Goal: Task Accomplishment & Management: Manage account settings

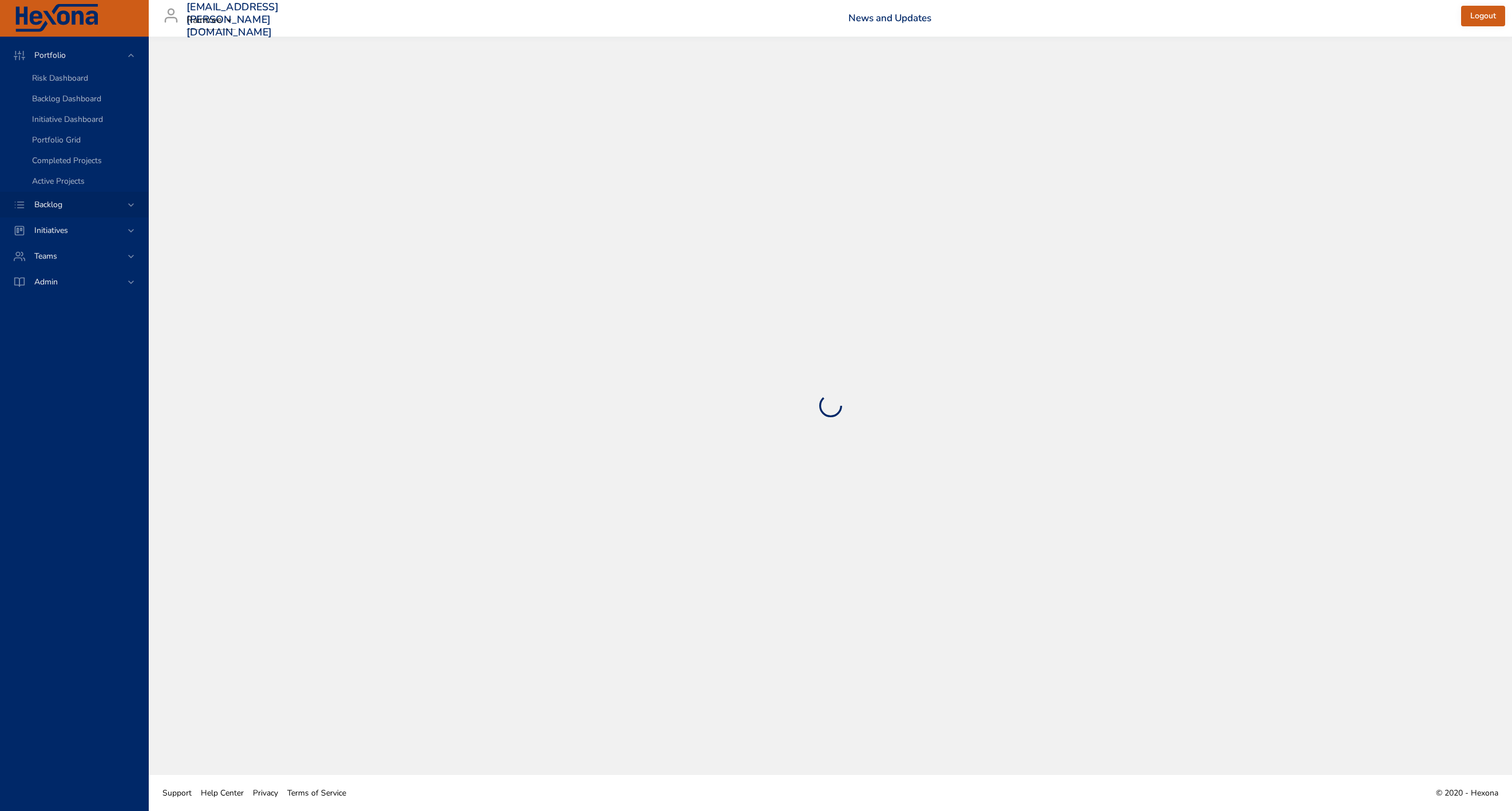
click at [48, 204] on span "Backlog" at bounding box center [48, 204] width 46 height 11
click at [67, 99] on span "Backlog Details" at bounding box center [59, 104] width 55 height 11
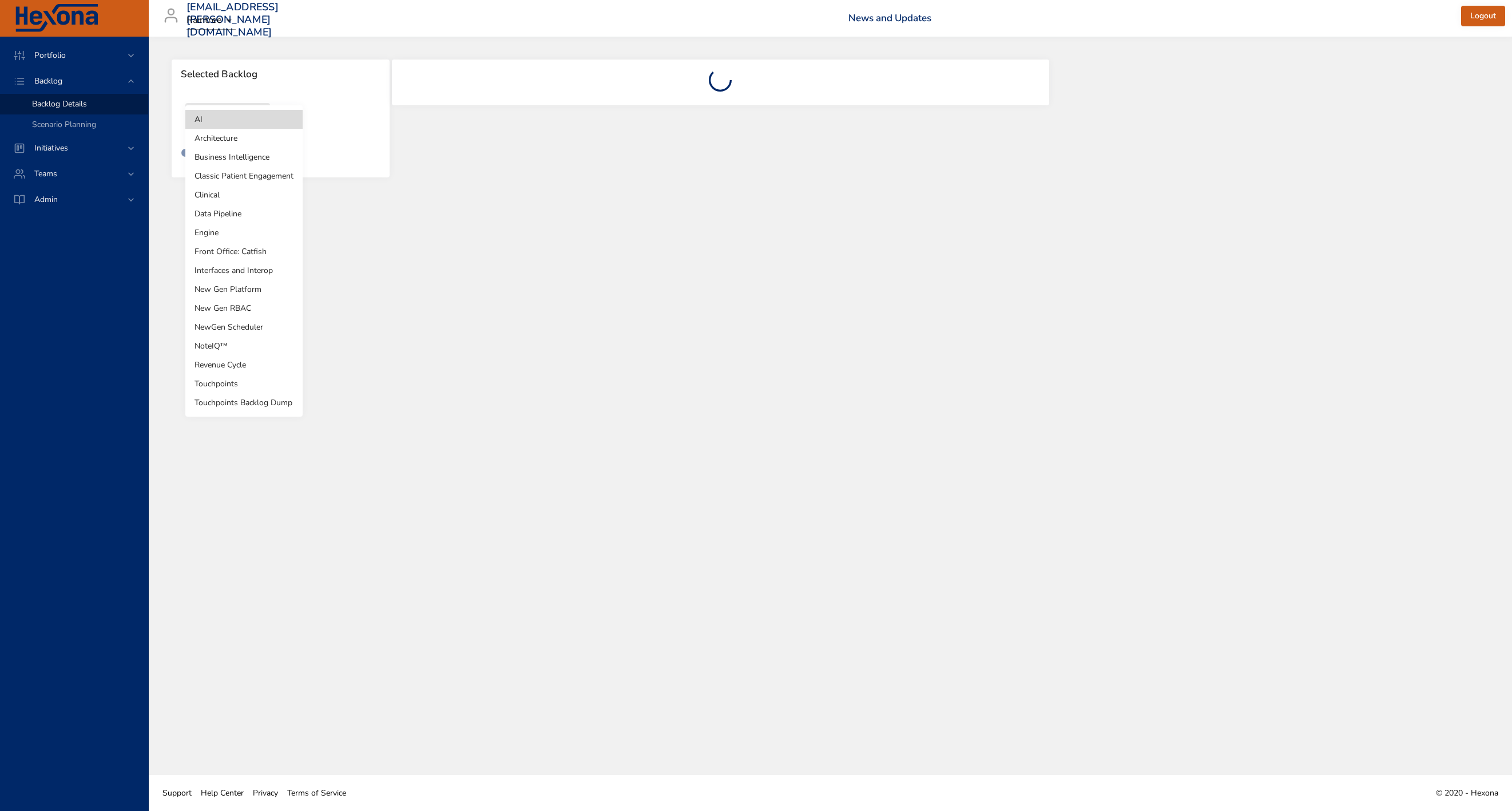
click at [247, 113] on body "Portfolio Backlog Backlog Details Scenario Planning Initiatives Teams Admin [EM…" at bounding box center [756, 406] width 1512 height 811
click at [235, 387] on li "Touchpoints" at bounding box center [243, 384] width 117 height 19
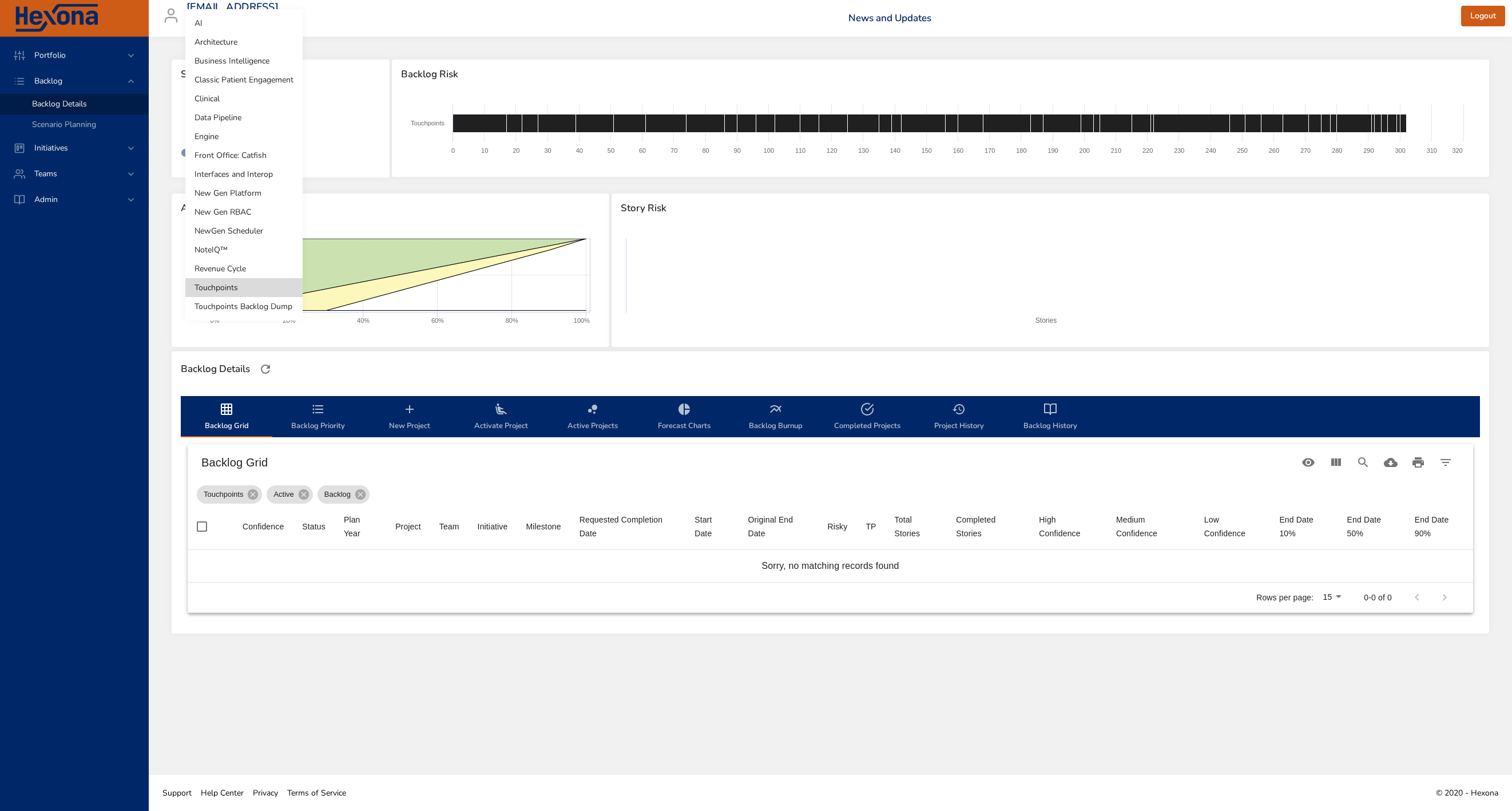
click at [251, 114] on body "Portfolio Backlog Backlog Details Scenario Planning Initiatives Teams Admin [EM…" at bounding box center [756, 406] width 1512 height 811
click at [245, 307] on li "Touchpoints Backlog Dump" at bounding box center [243, 307] width 117 height 19
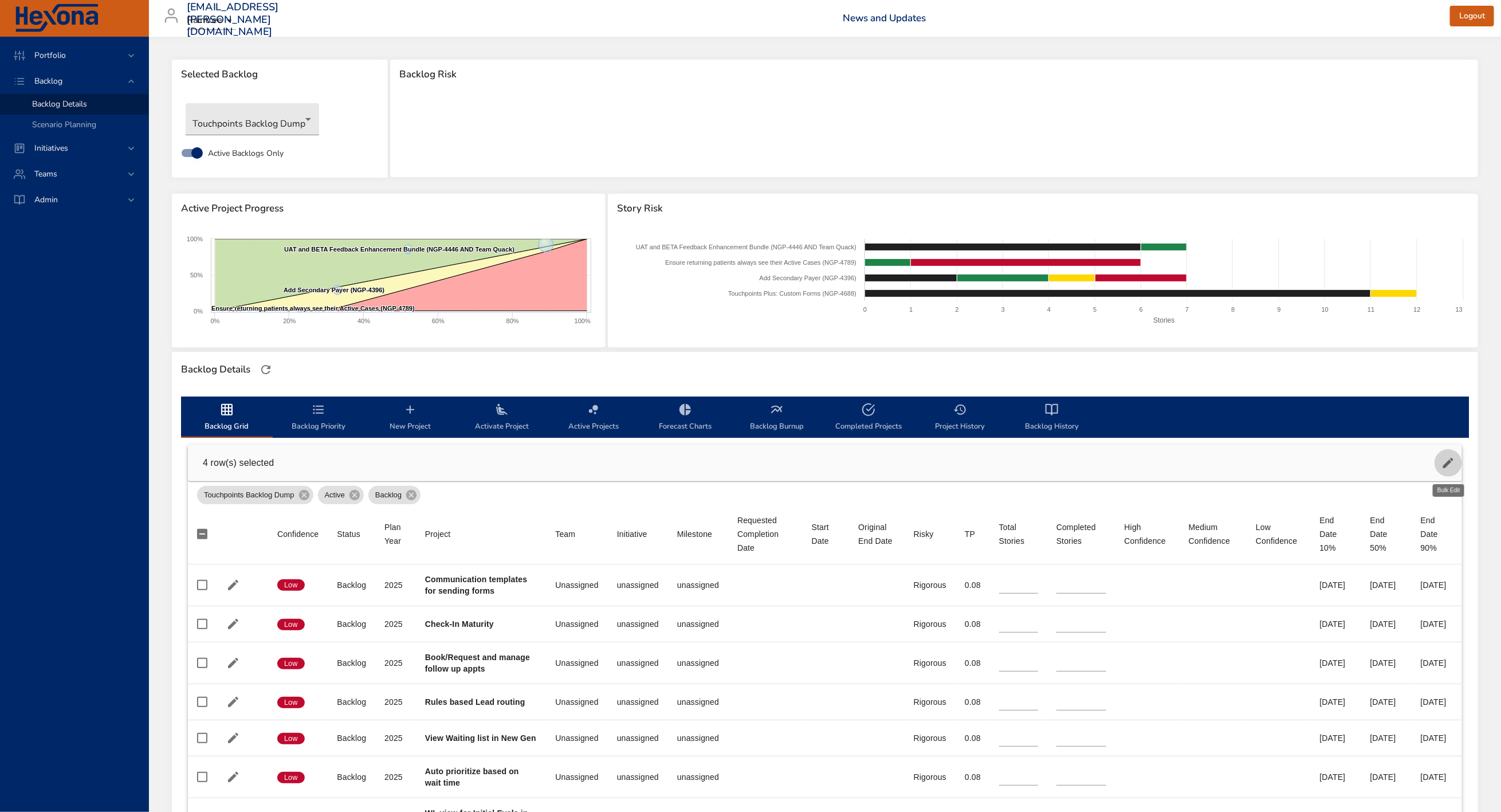
click at [1446, 458] on icon "button" at bounding box center [1448, 463] width 14 height 14
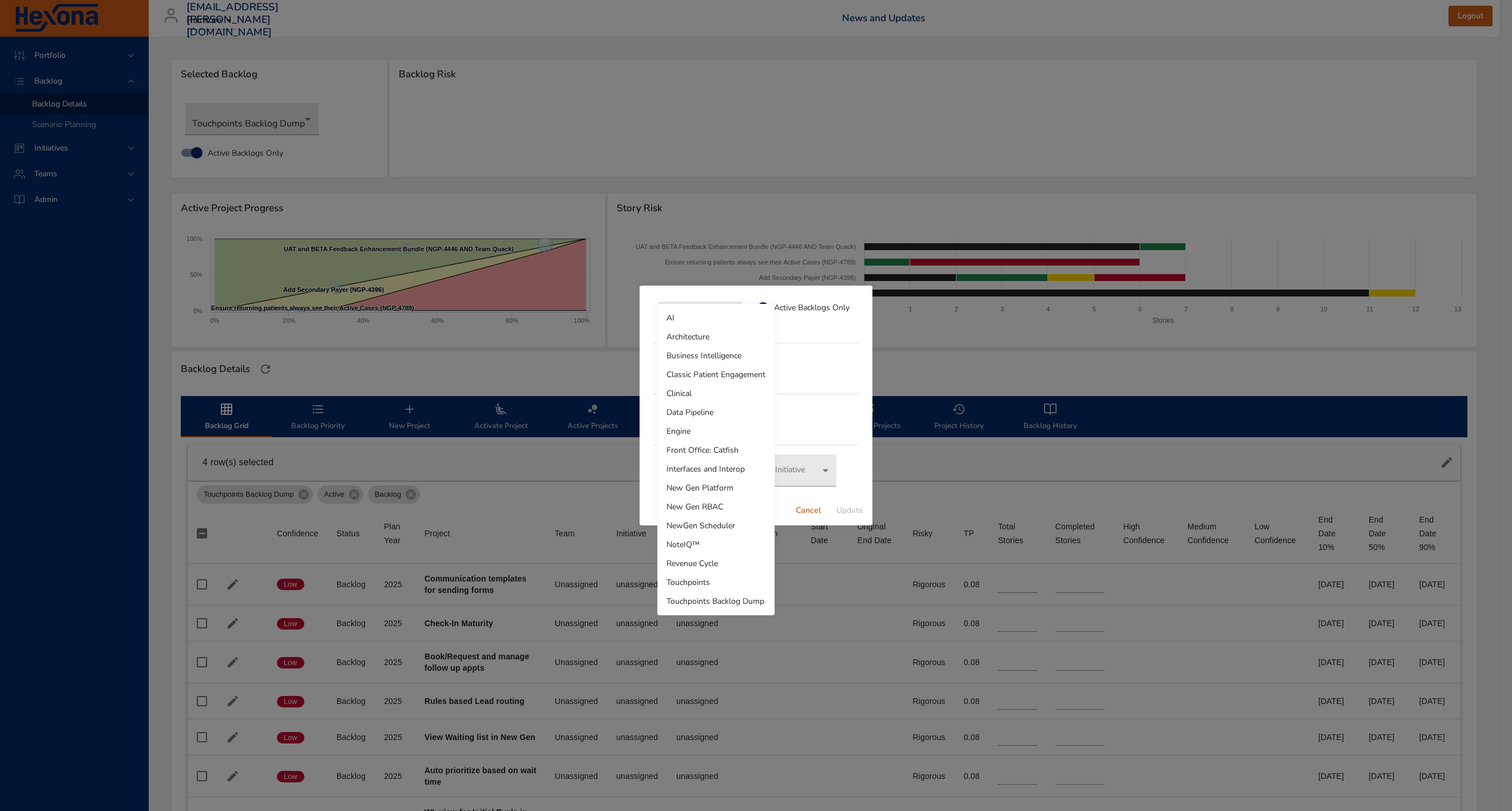
click at [726, 306] on body "Portfolio Backlog Backlog Details Scenario Planning Initiatives Teams Admin [EM…" at bounding box center [756, 406] width 1512 height 811
click at [717, 575] on li "Touchpoints" at bounding box center [716, 582] width 117 height 19
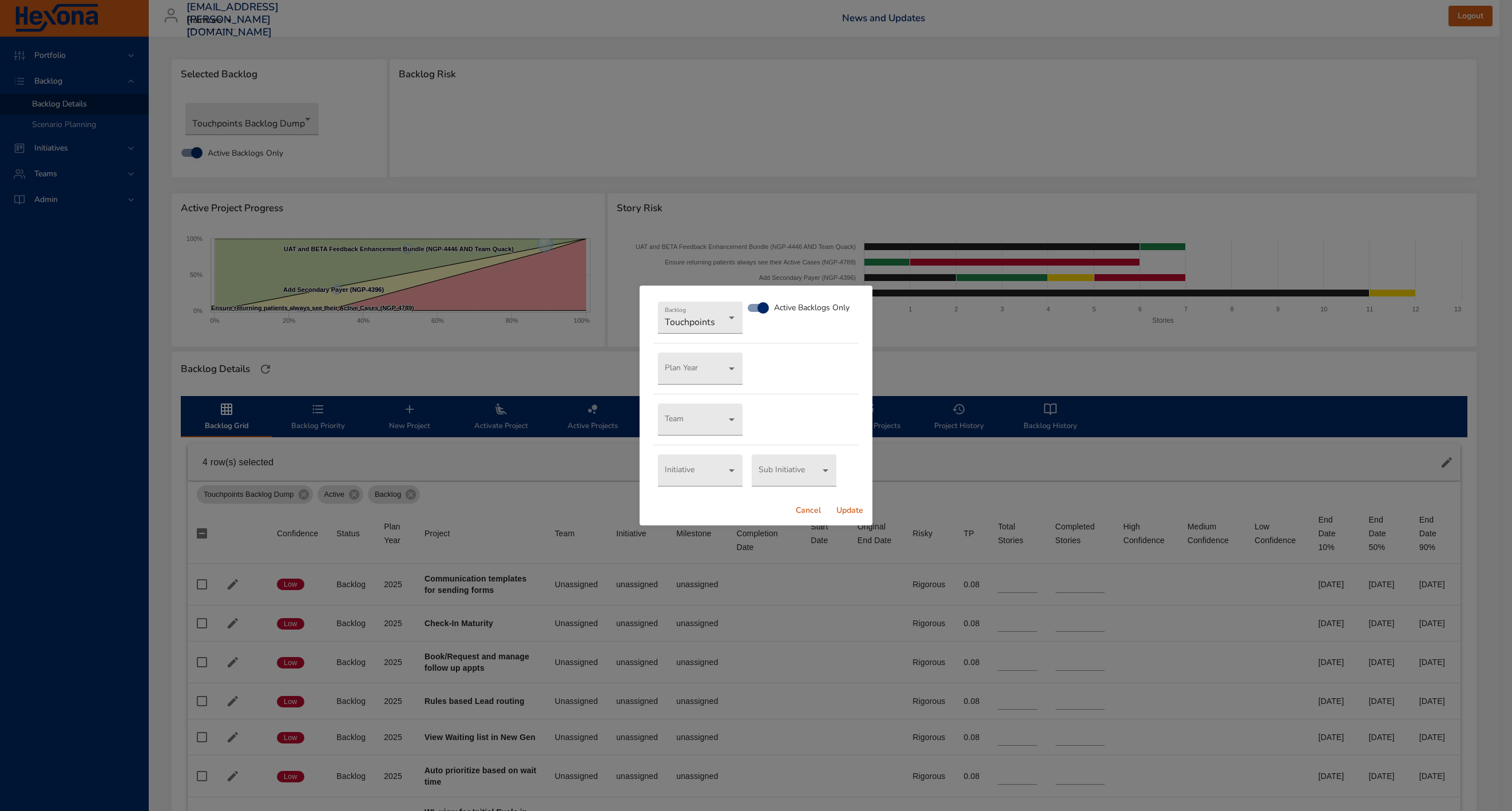
click at [856, 512] on span "Update" at bounding box center [850, 510] width 28 height 15
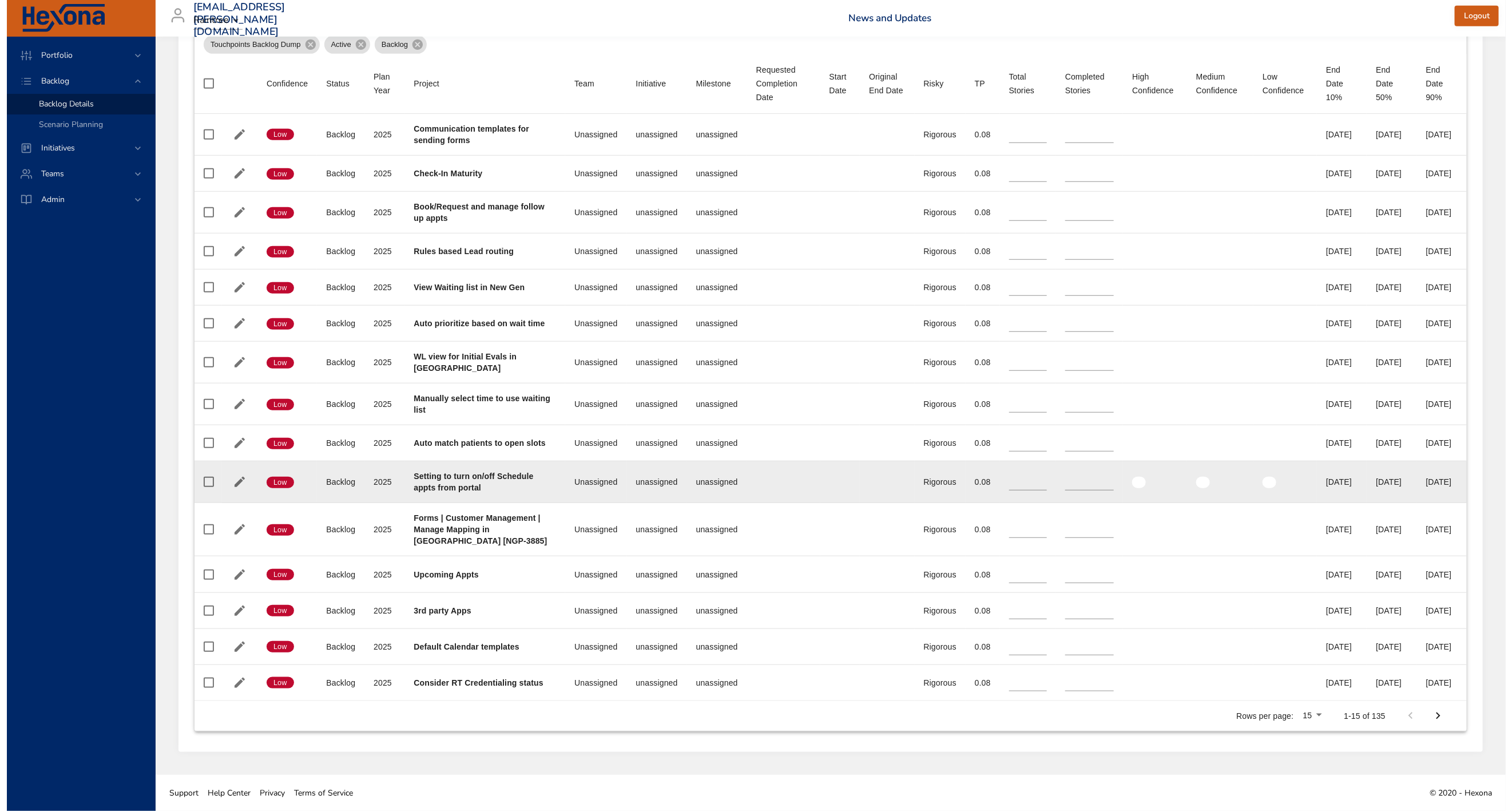
scroll to position [488, 0]
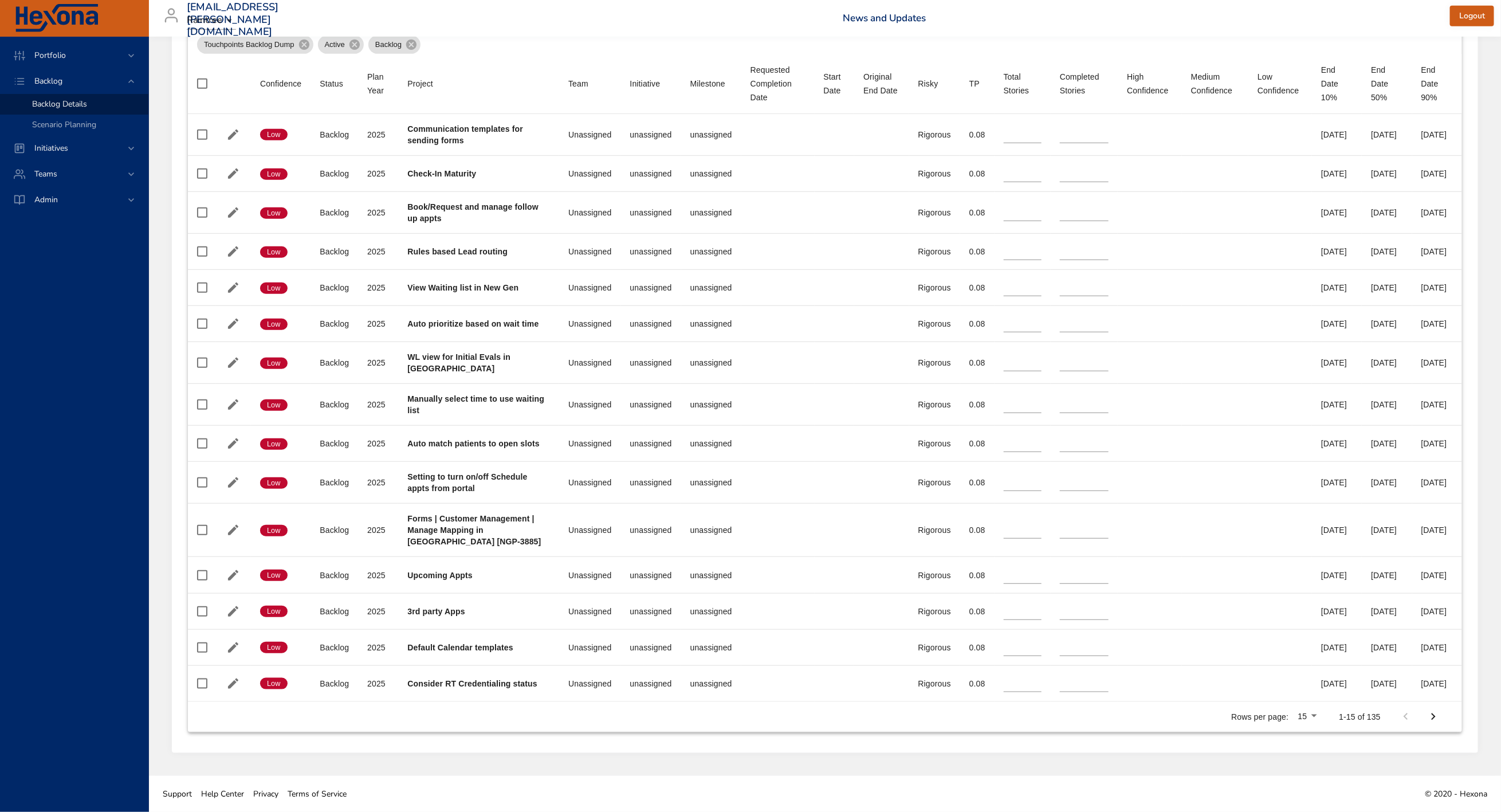
click at [1441, 719] on button "Next Page" at bounding box center [1433, 717] width 28 height 28
type input "*"
type input "**"
type input "*"
type input "**"
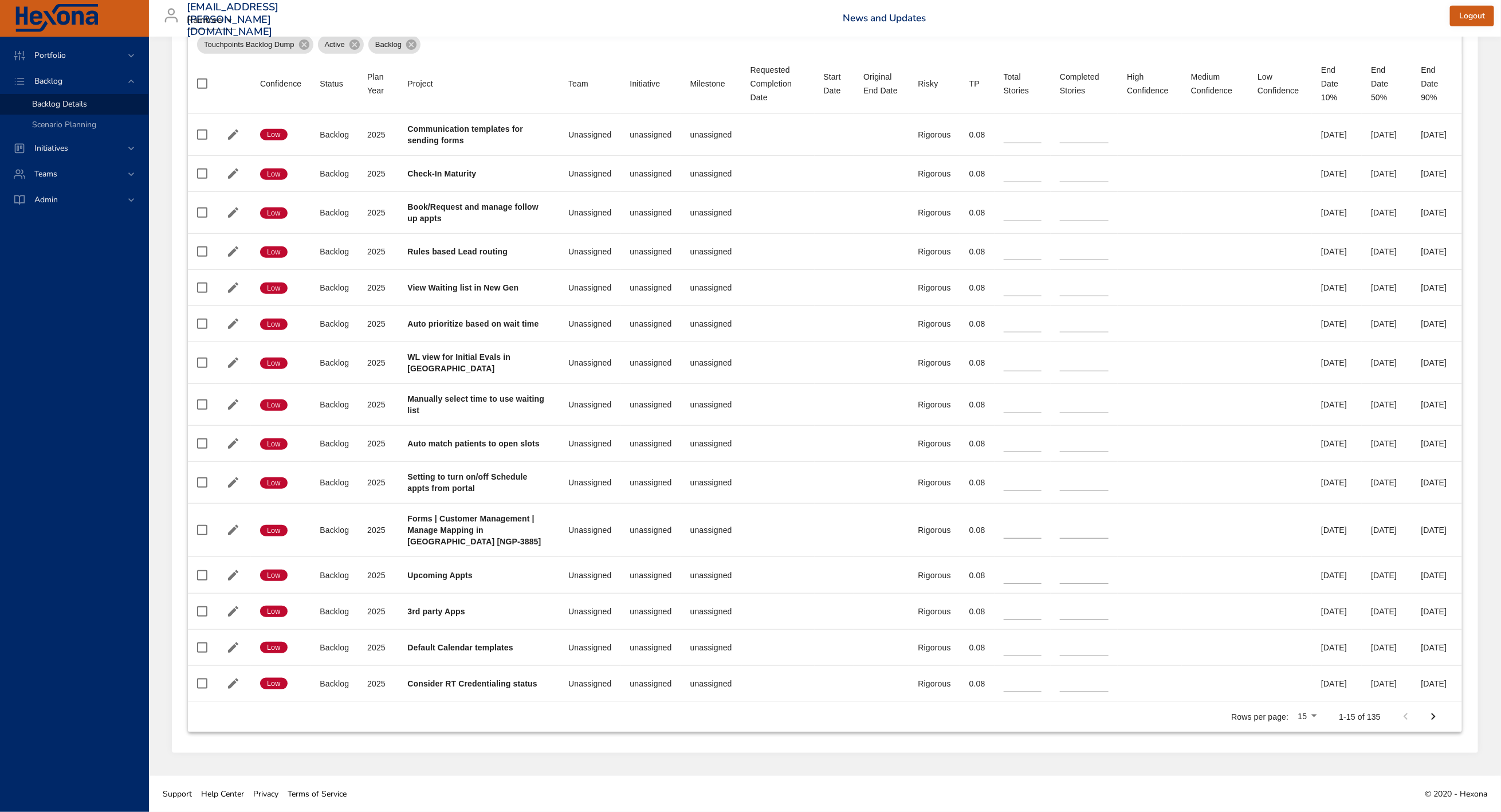
type input "*"
type input "**"
type input "*"
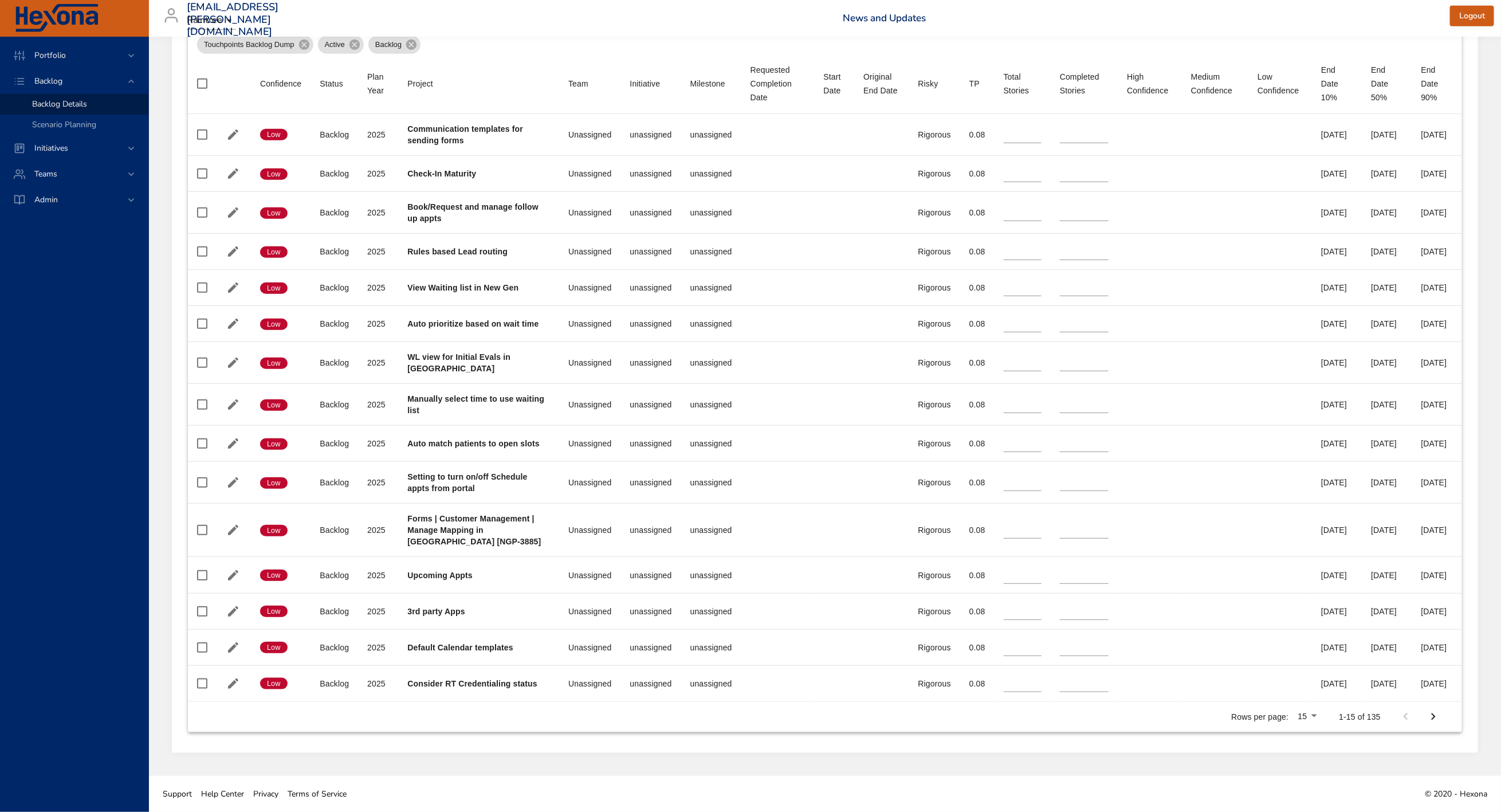
type input "**"
type input "*"
type input "**"
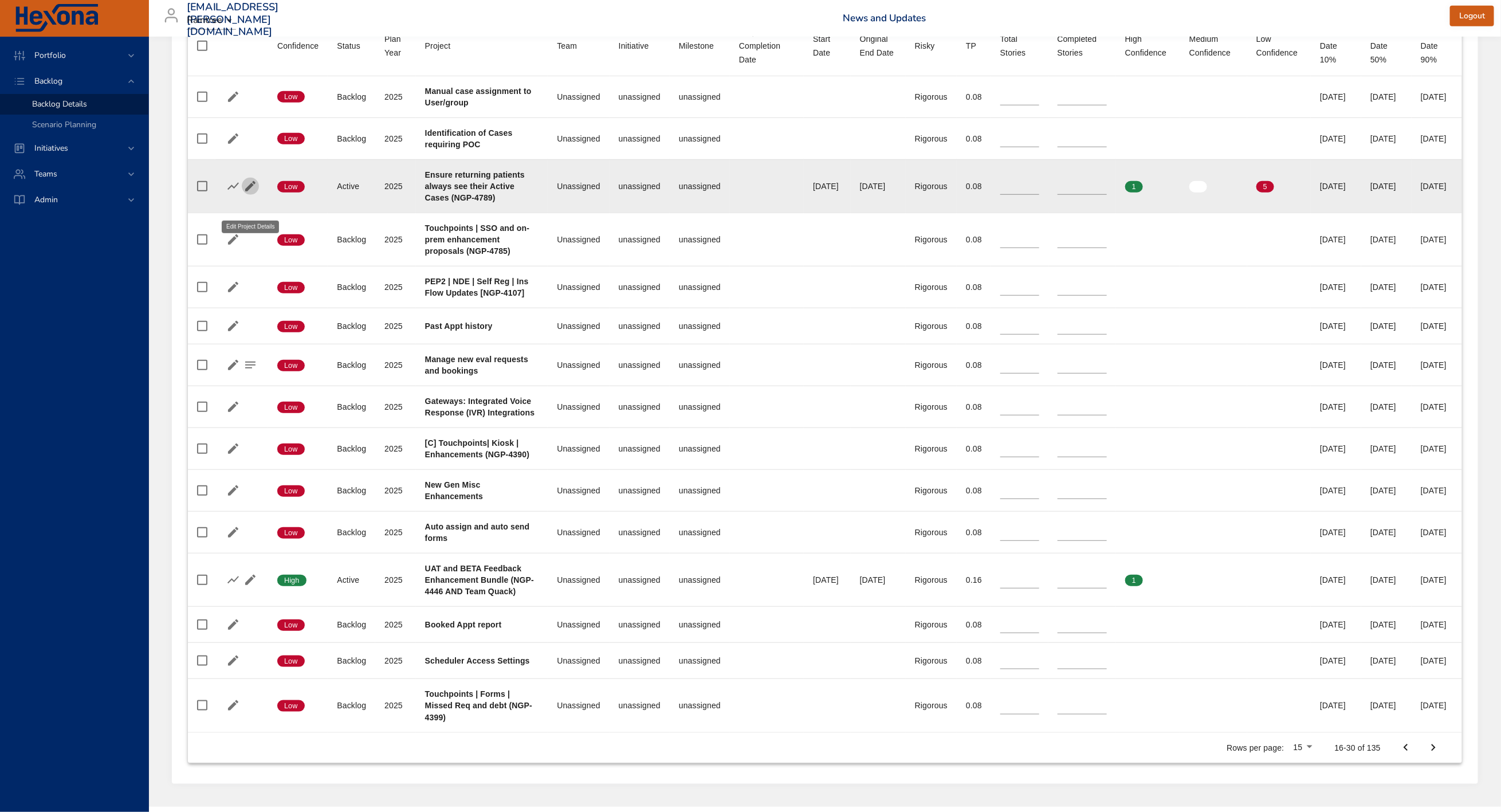
click at [258, 195] on button "button" at bounding box center [251, 187] width 17 height 17
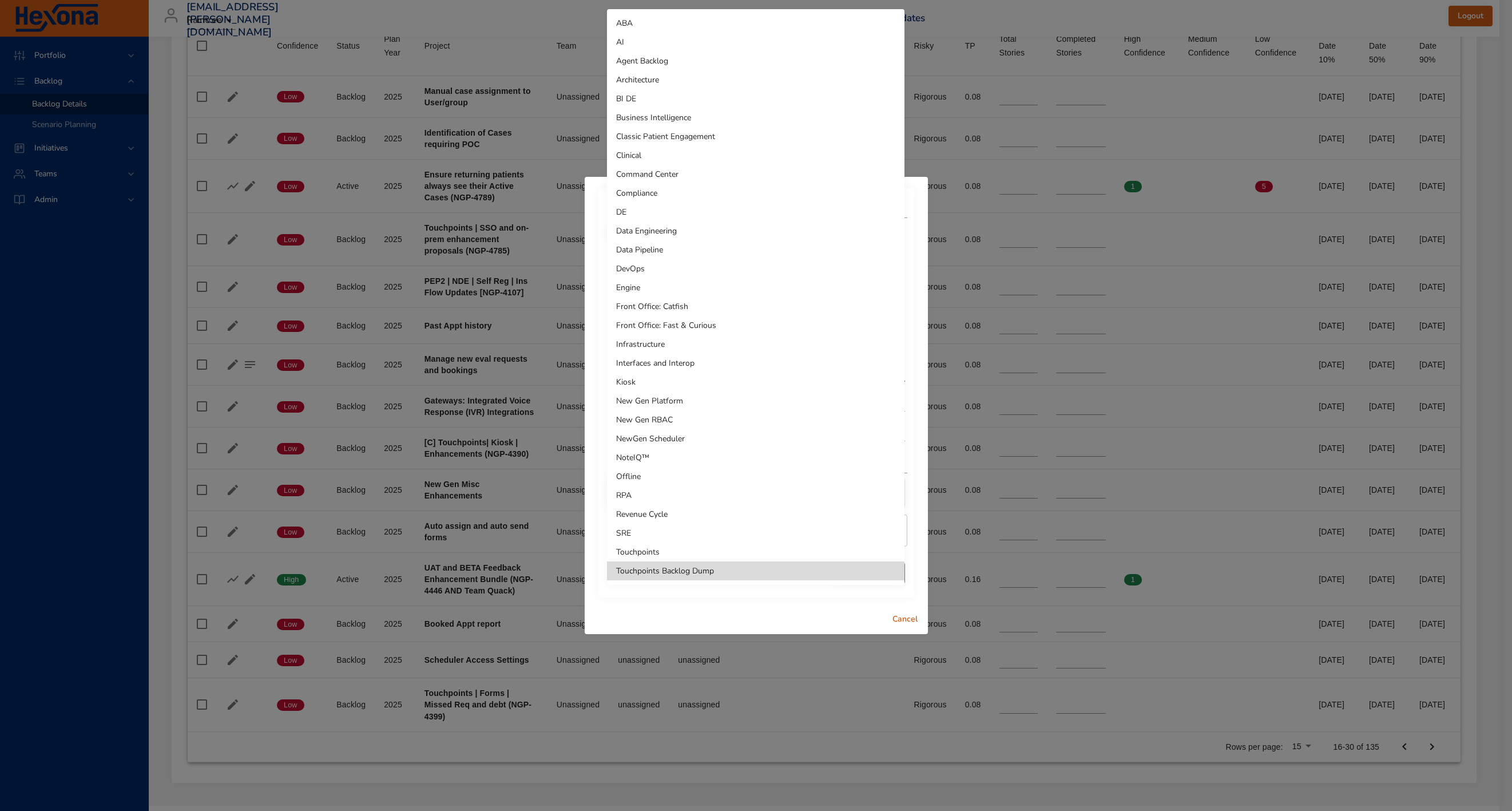
click at [742, 544] on li "Touchpoints" at bounding box center [756, 552] width 297 height 19
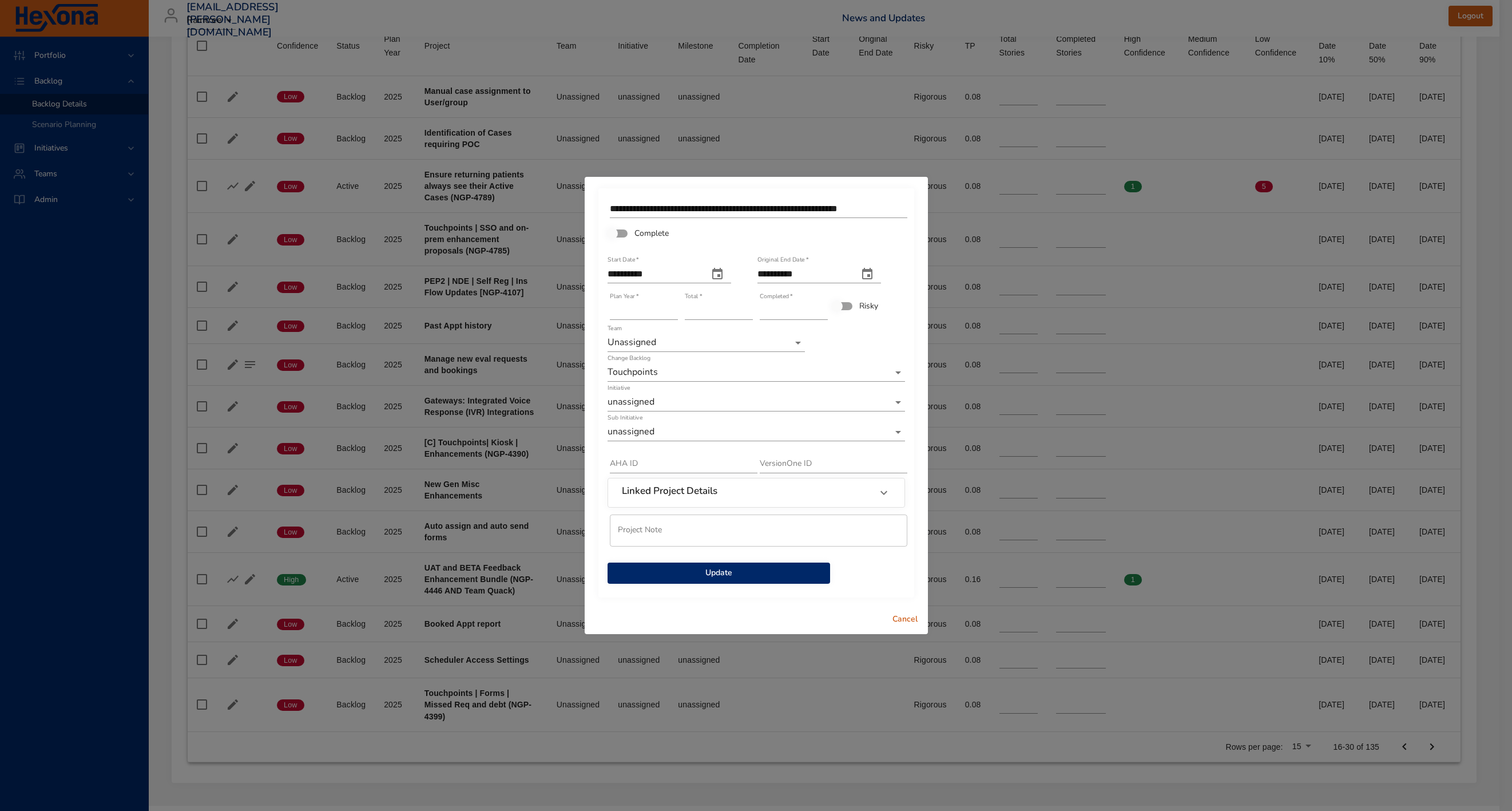
click at [770, 577] on span "Update" at bounding box center [719, 573] width 204 height 15
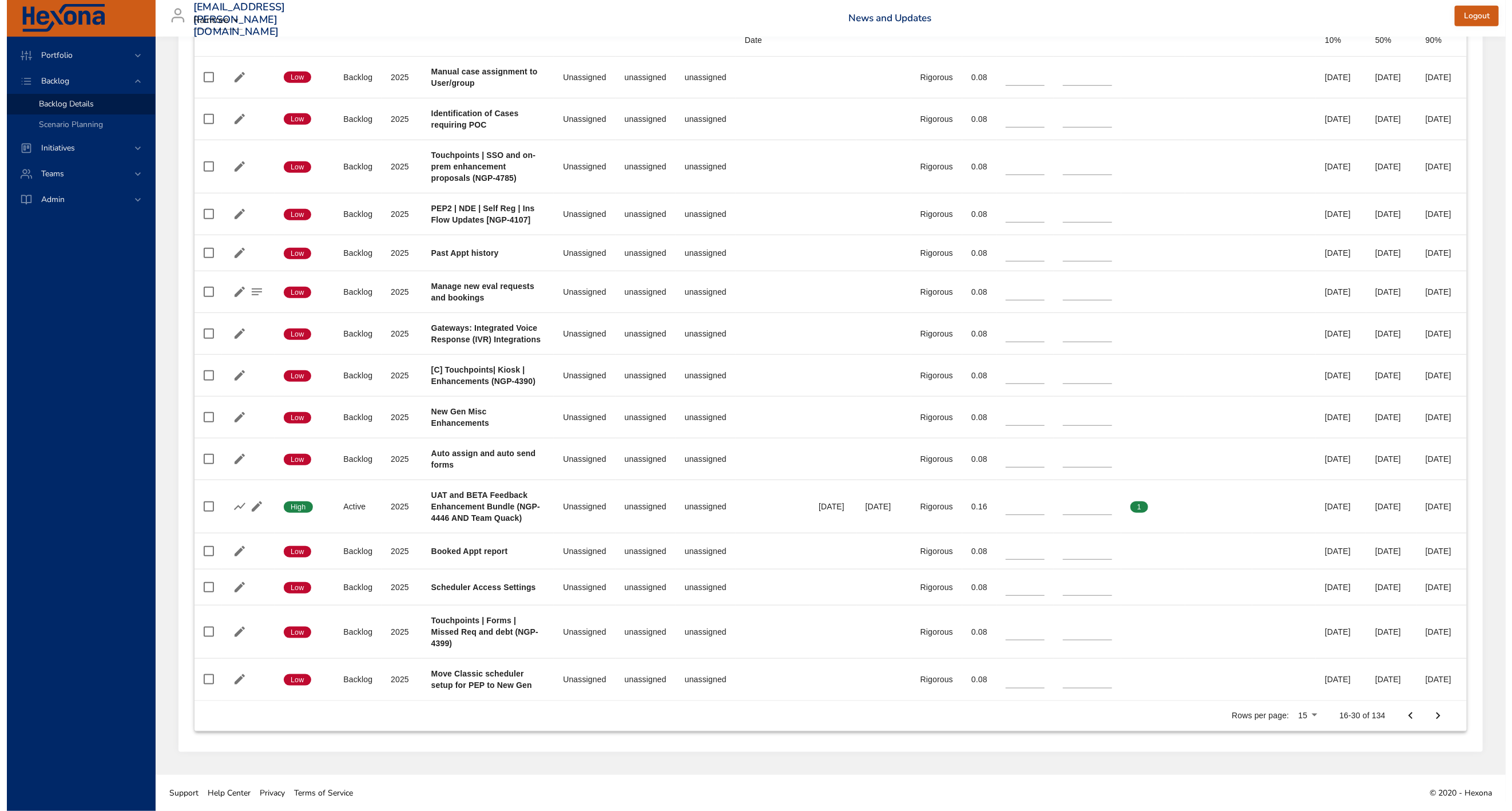
scroll to position [509, 0]
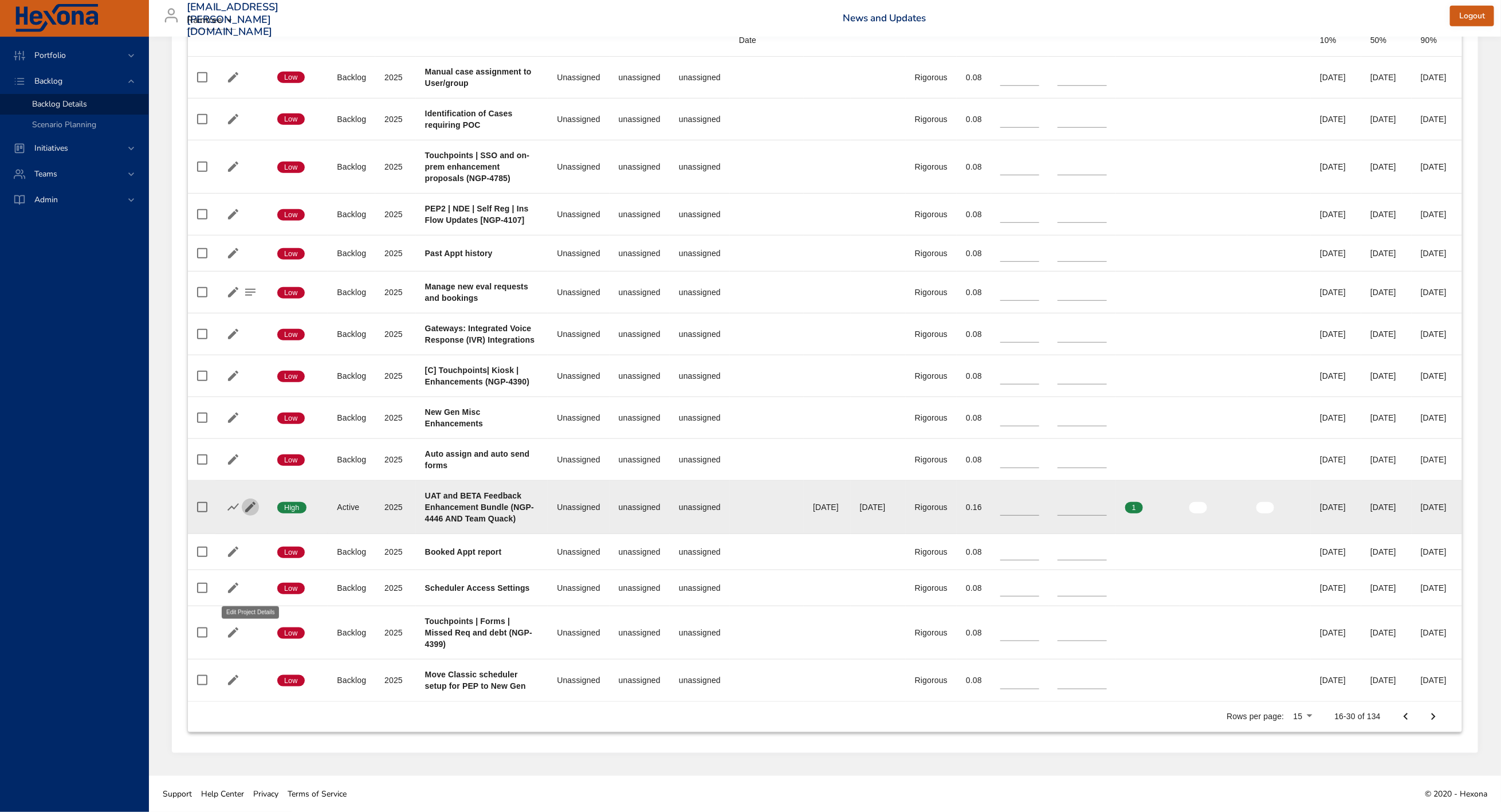
click at [252, 514] on icon "button" at bounding box center [251, 507] width 14 height 14
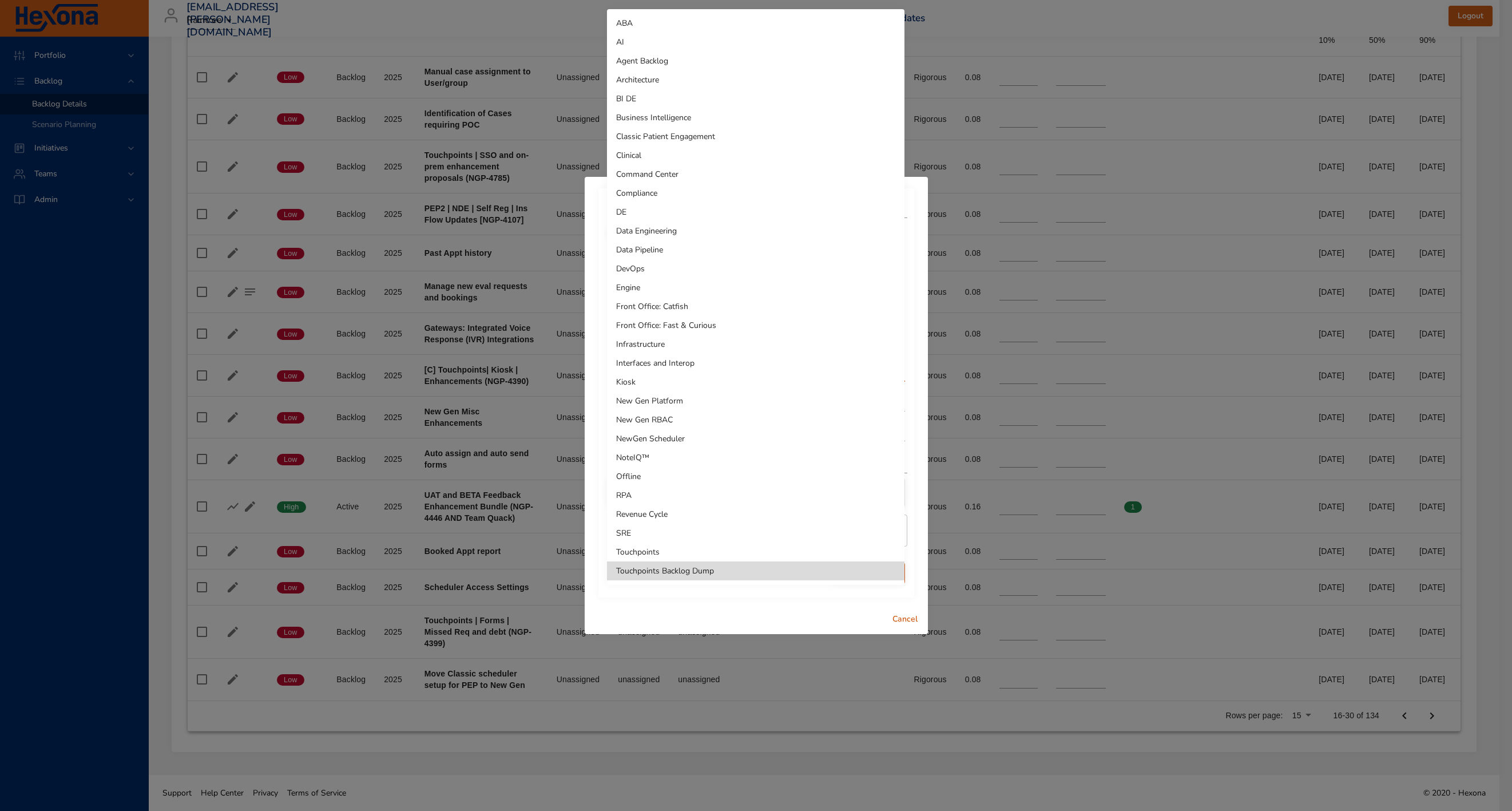
click at [646, 550] on li "Touchpoints" at bounding box center [756, 552] width 297 height 19
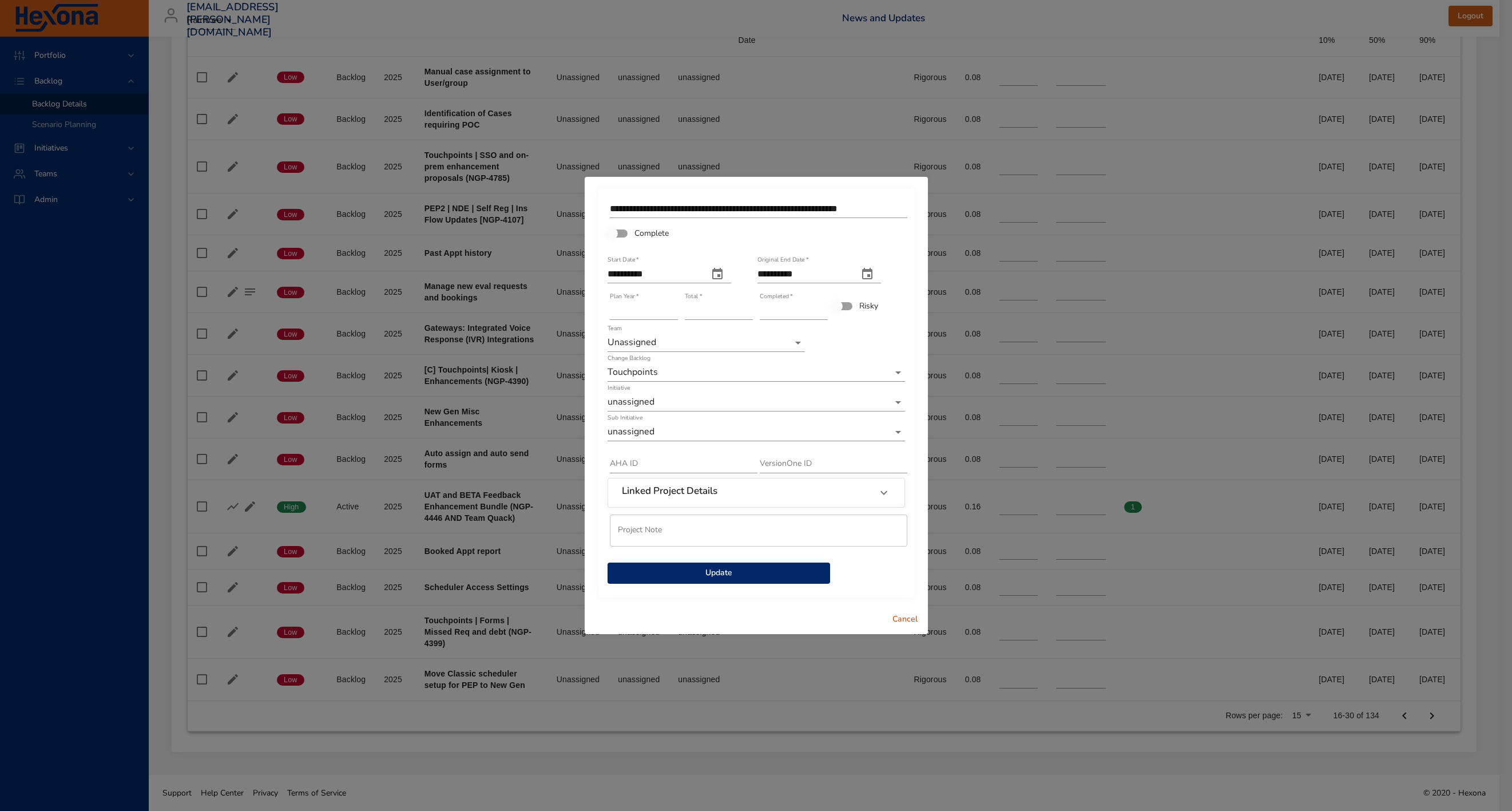
click at [745, 582] on button "Update" at bounding box center [718, 573] width 223 height 21
